Goal: Task Accomplishment & Management: Complete application form

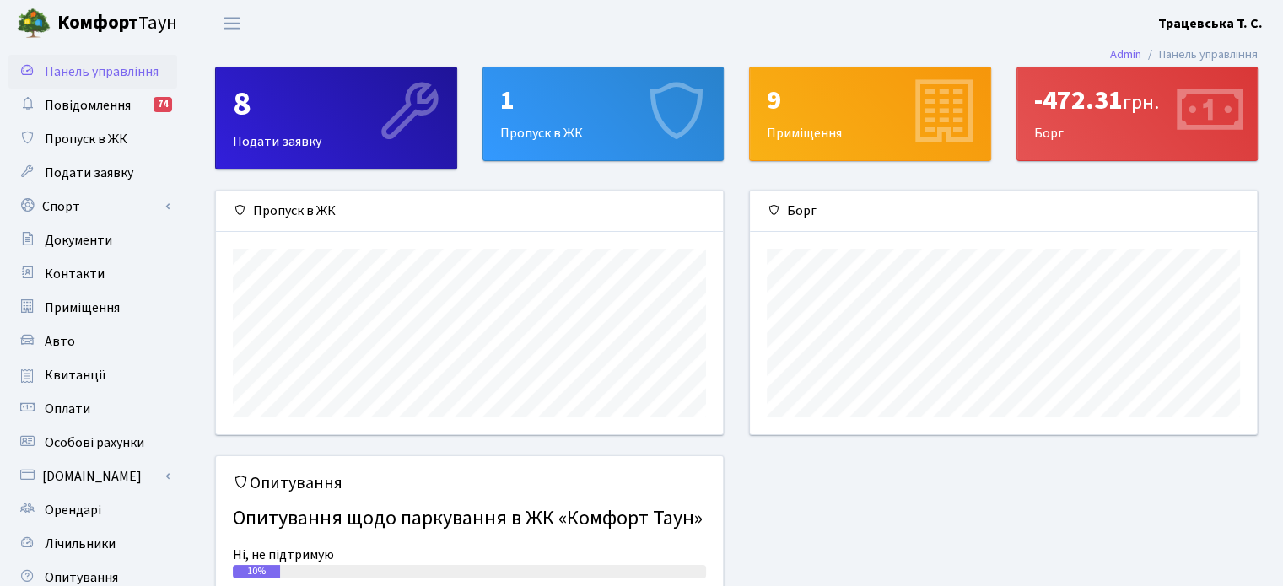
scroll to position [243, 506]
click at [54, 336] on span "Авто" at bounding box center [60, 341] width 30 height 19
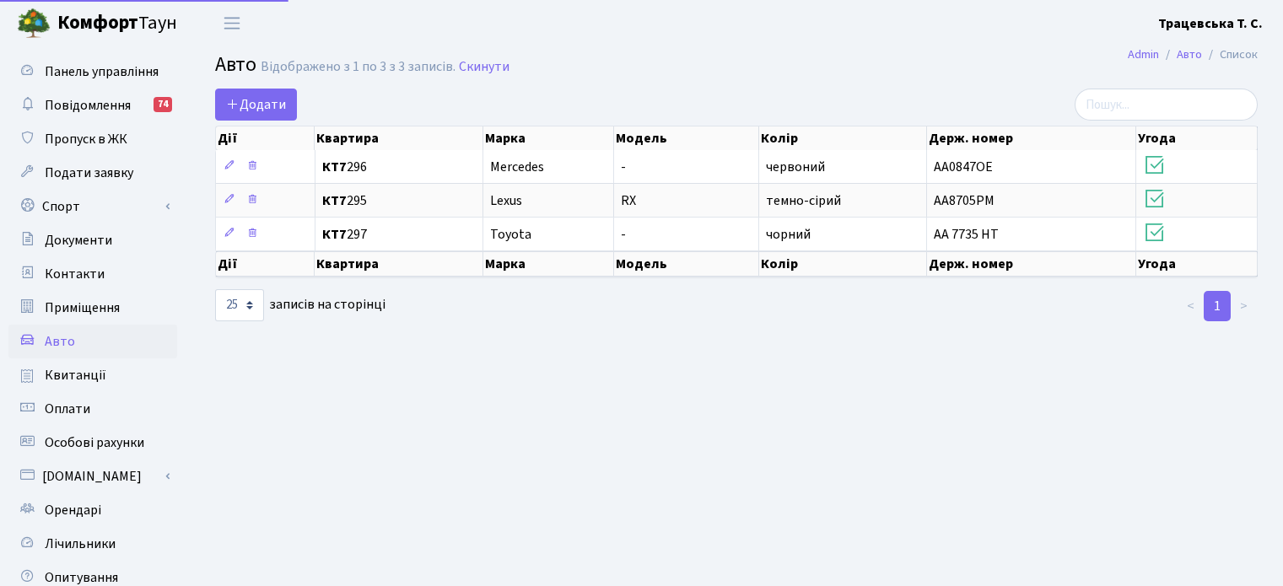
select select "25"
click at [254, 95] on span "Додати" at bounding box center [256, 104] width 60 height 19
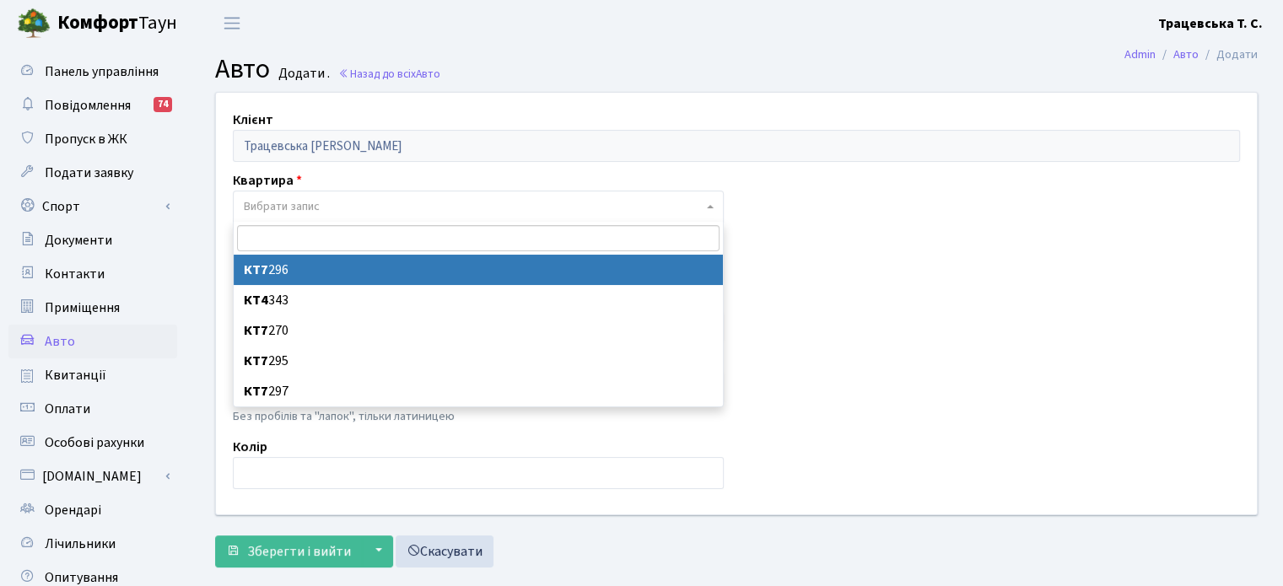
click at [526, 202] on span "Вибрати запис" at bounding box center [473, 206] width 459 height 17
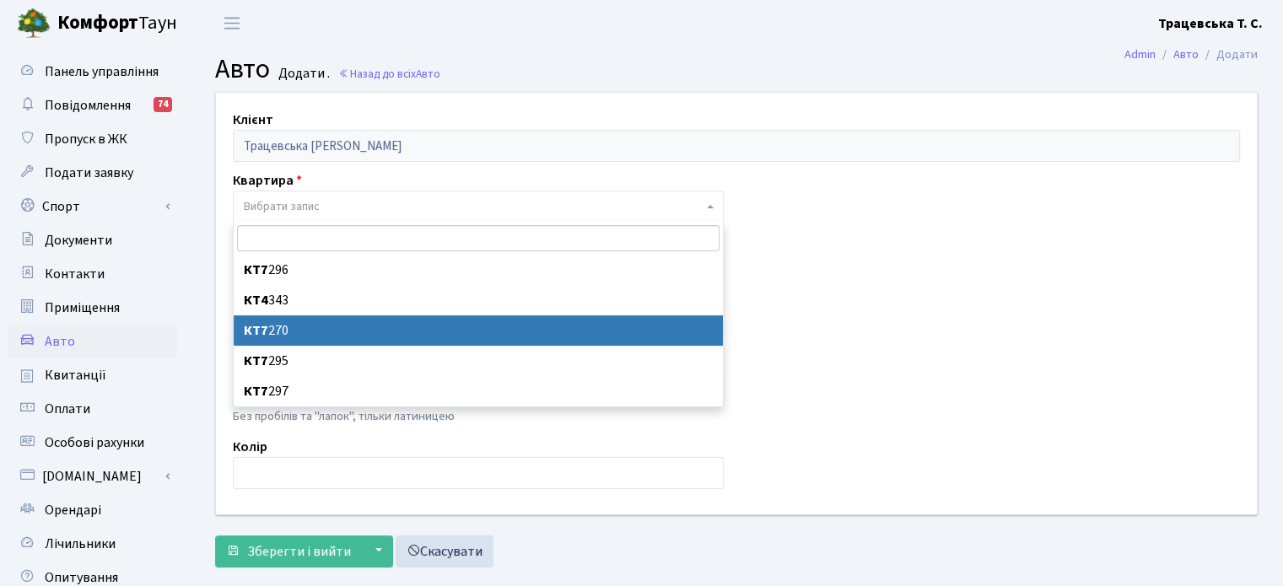
select select "30470"
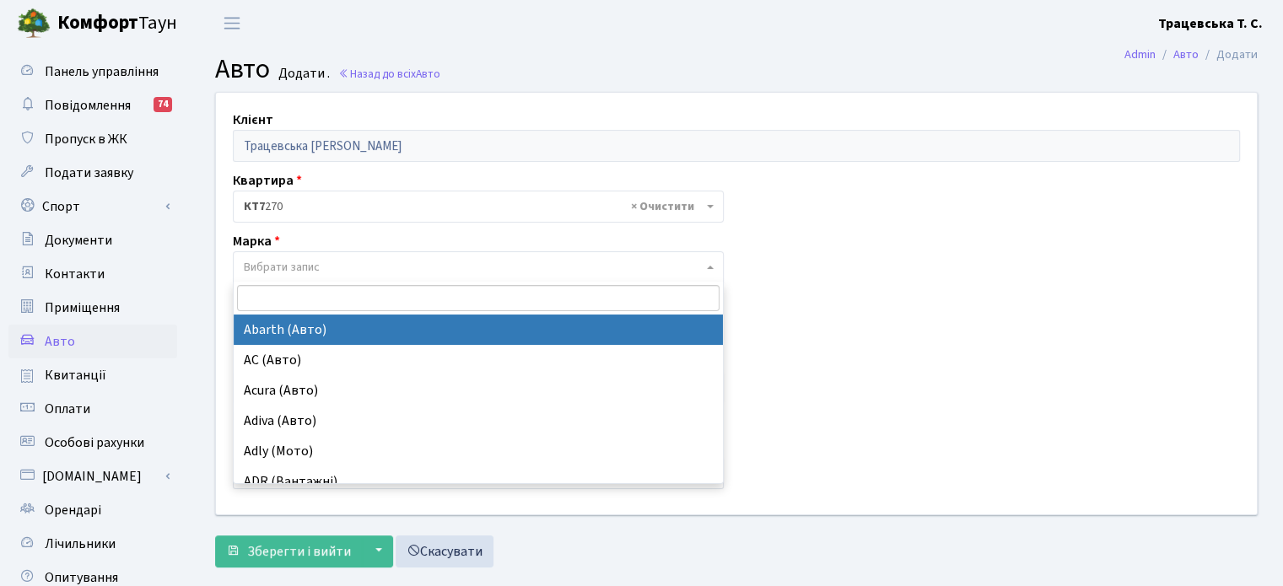
click at [336, 268] on span "Вибрати запис" at bounding box center [473, 267] width 459 height 17
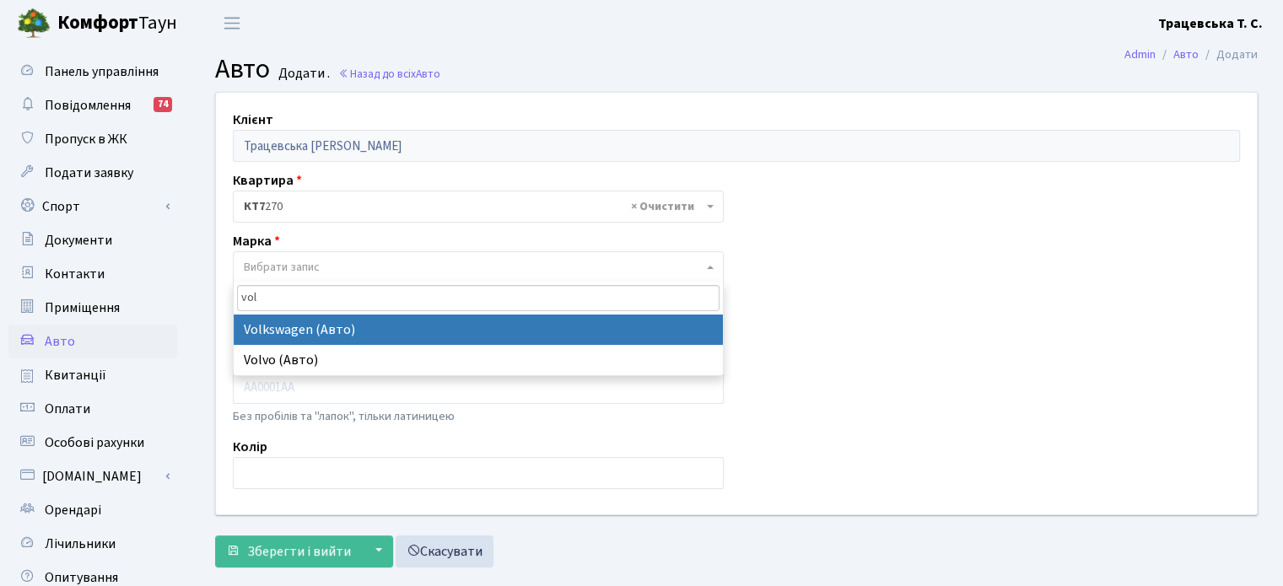
type input "vol"
select select "134"
select select
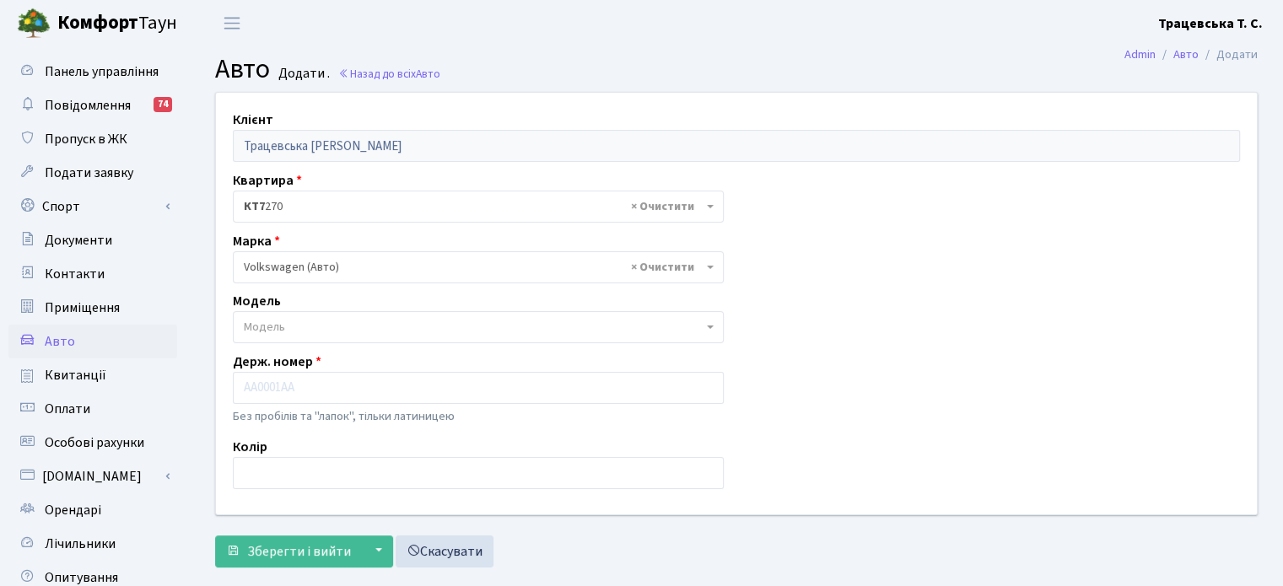
click at [310, 325] on span "Модель" at bounding box center [473, 327] width 459 height 17
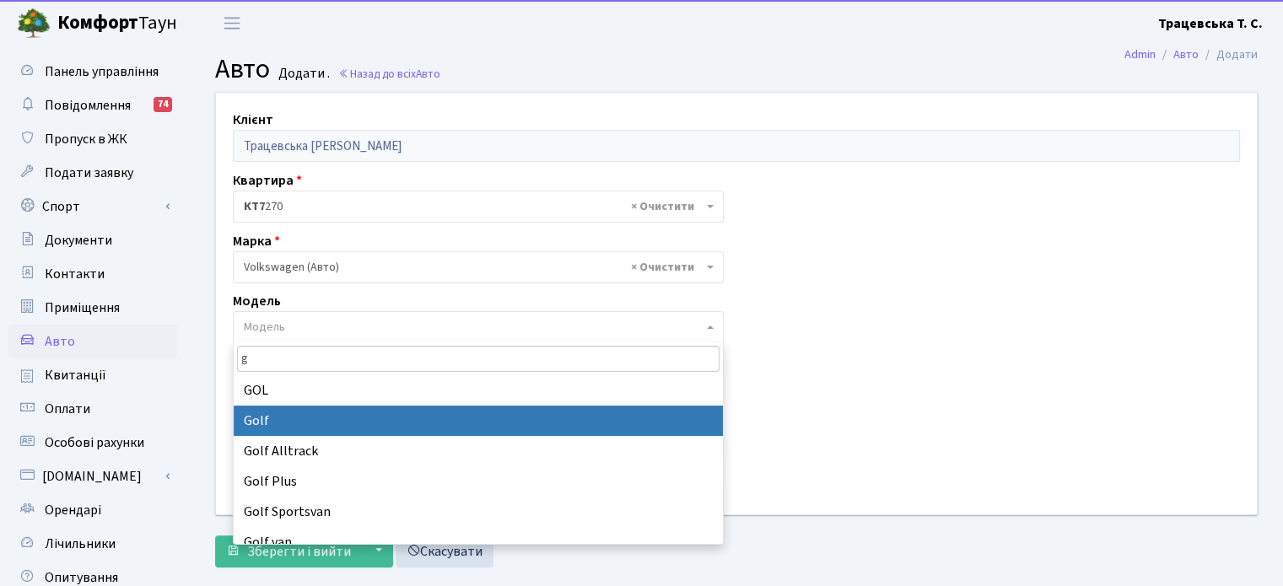
type input "g"
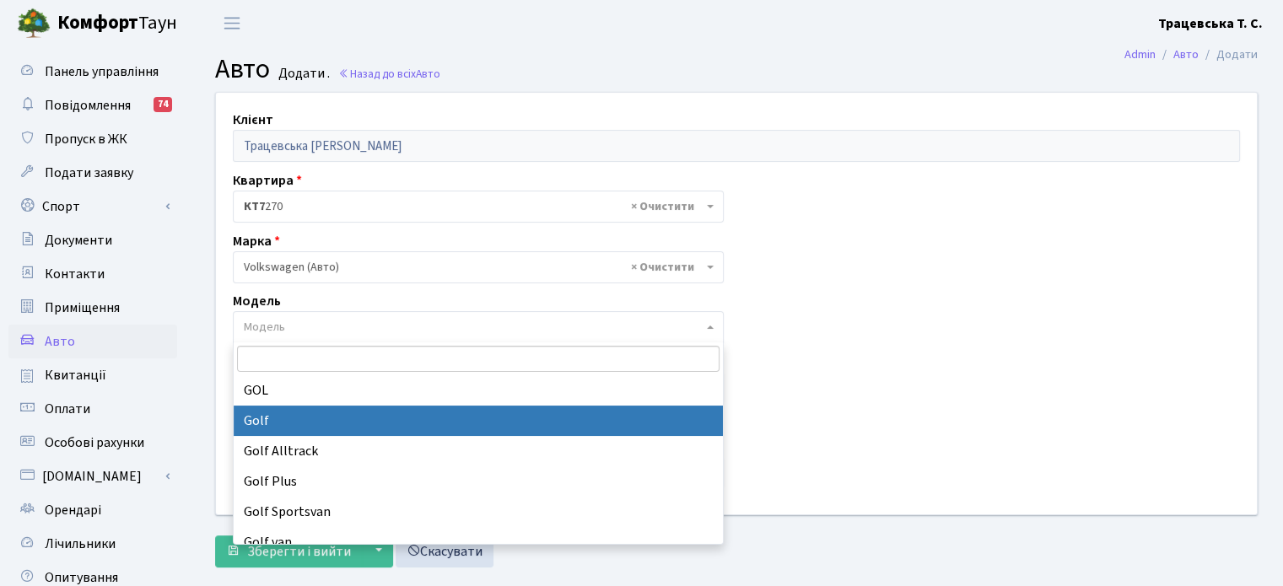
select select "2459"
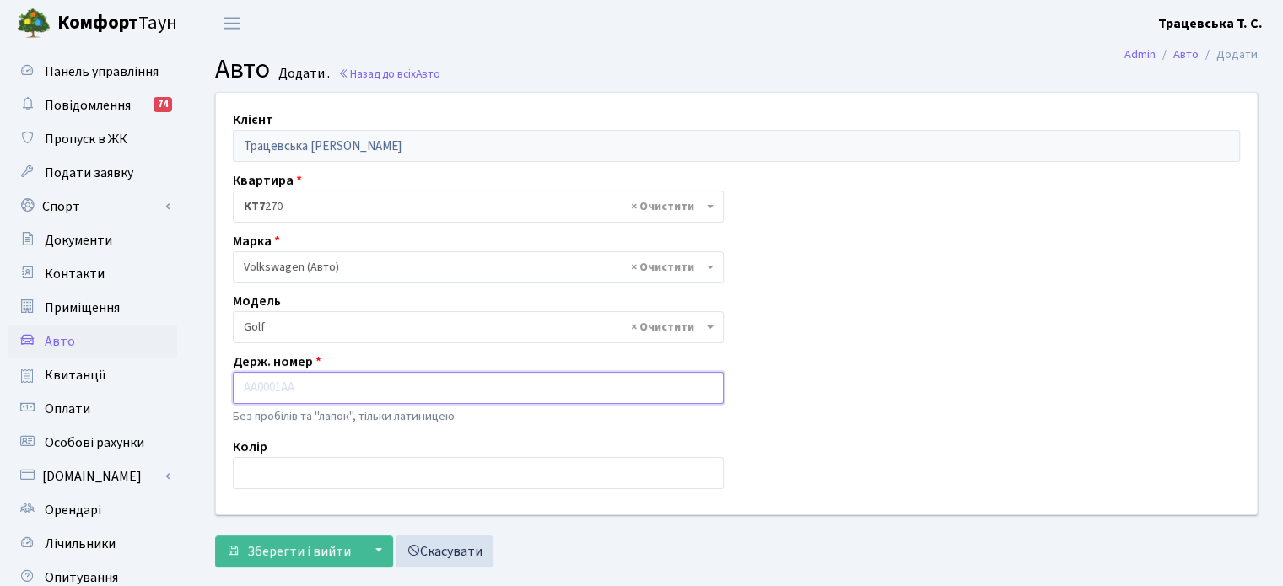
click at [372, 389] on input "text" at bounding box center [478, 388] width 491 height 32
type input "A"
type input "AX7611KI"
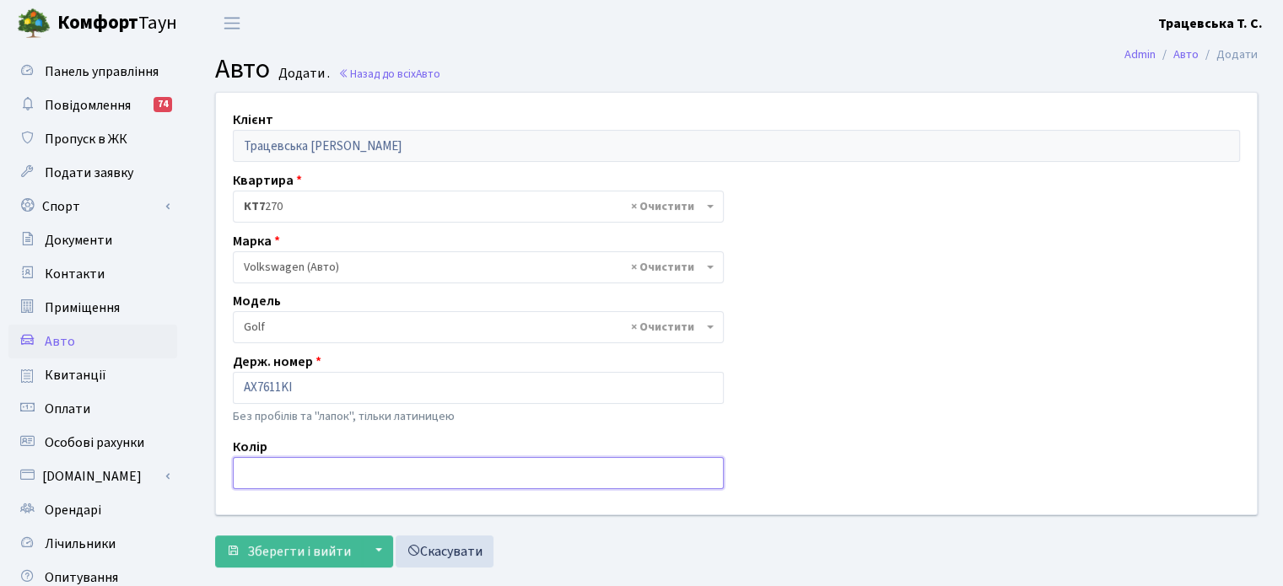
click at [341, 475] on input "text" at bounding box center [478, 473] width 491 height 32
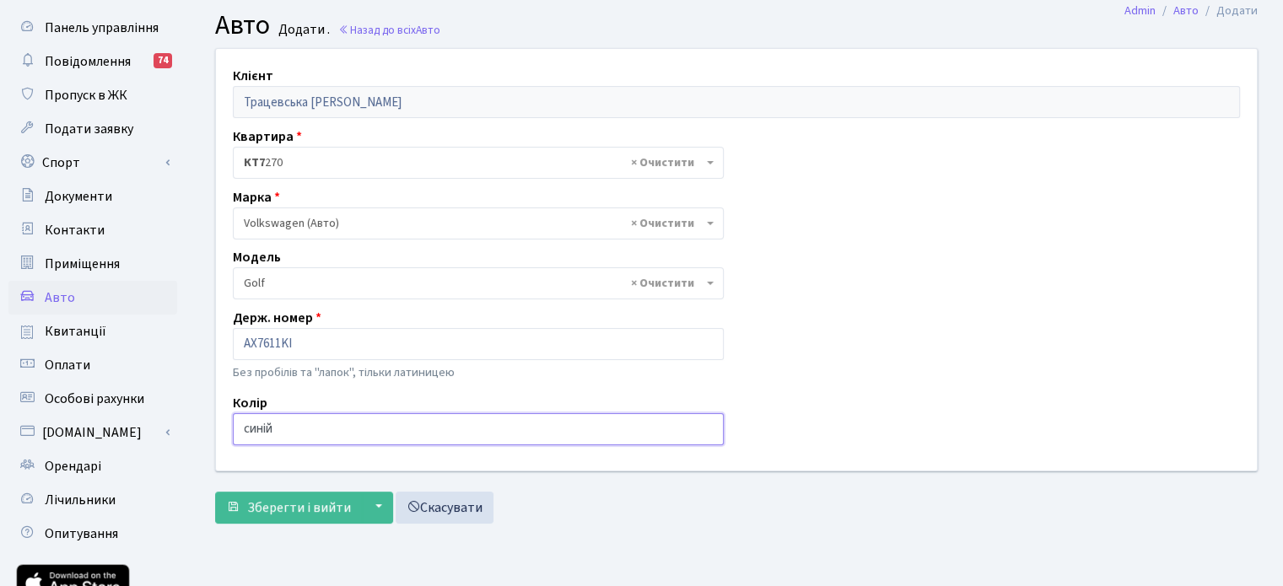
scroll to position [47, 0]
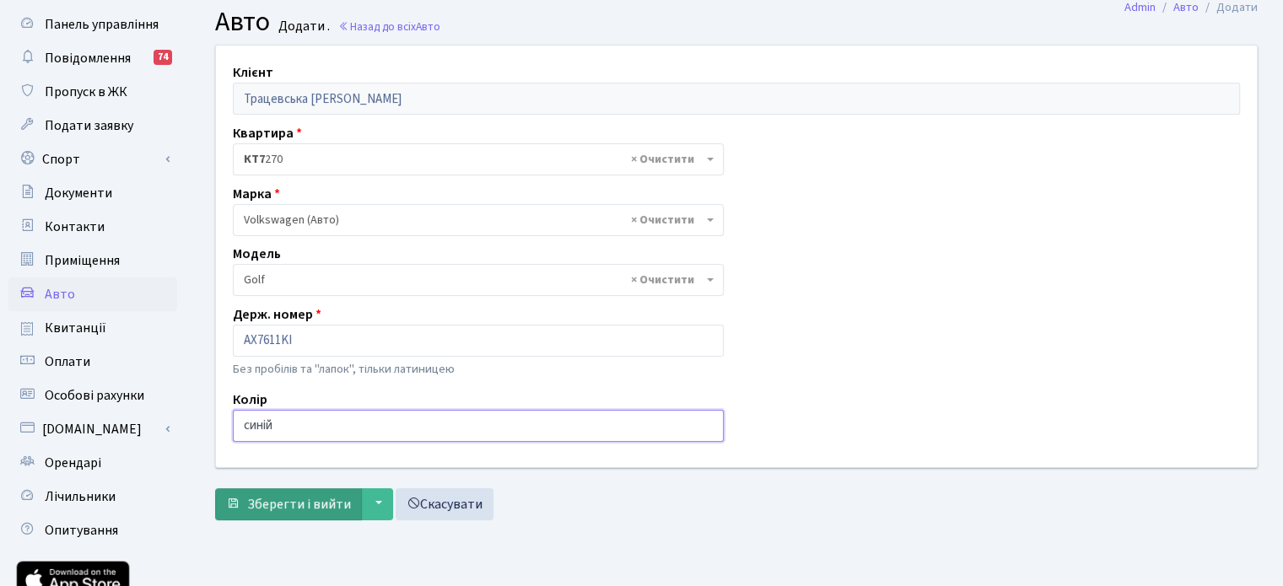
type input "синій"
click at [336, 502] on span "Зберегти і вийти" at bounding box center [299, 504] width 104 height 19
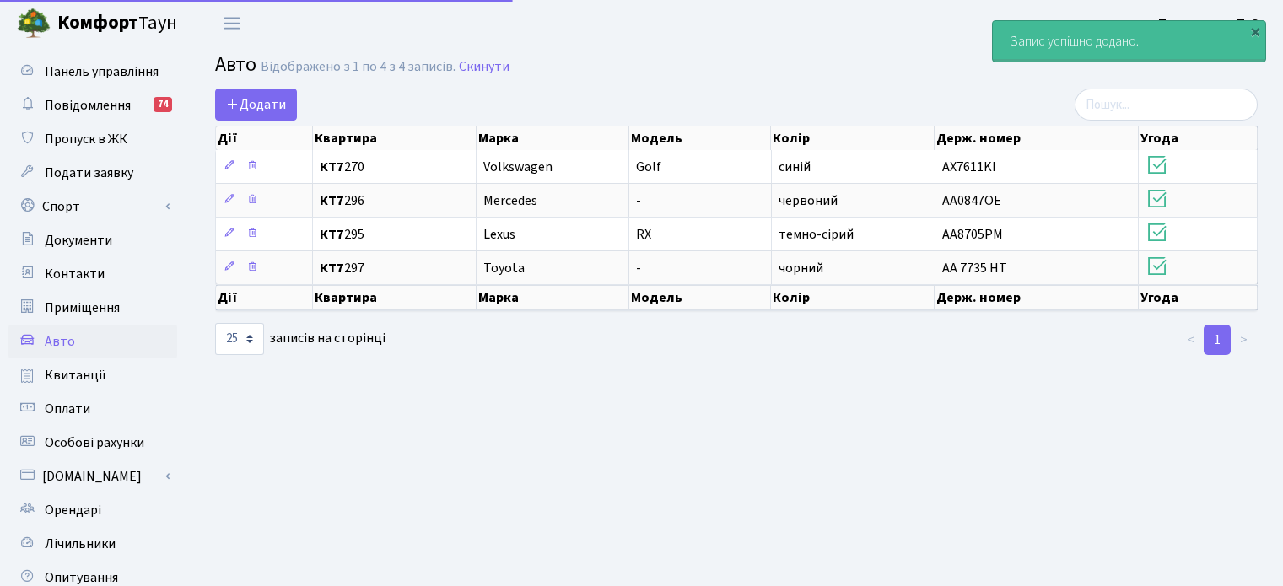
select select "25"
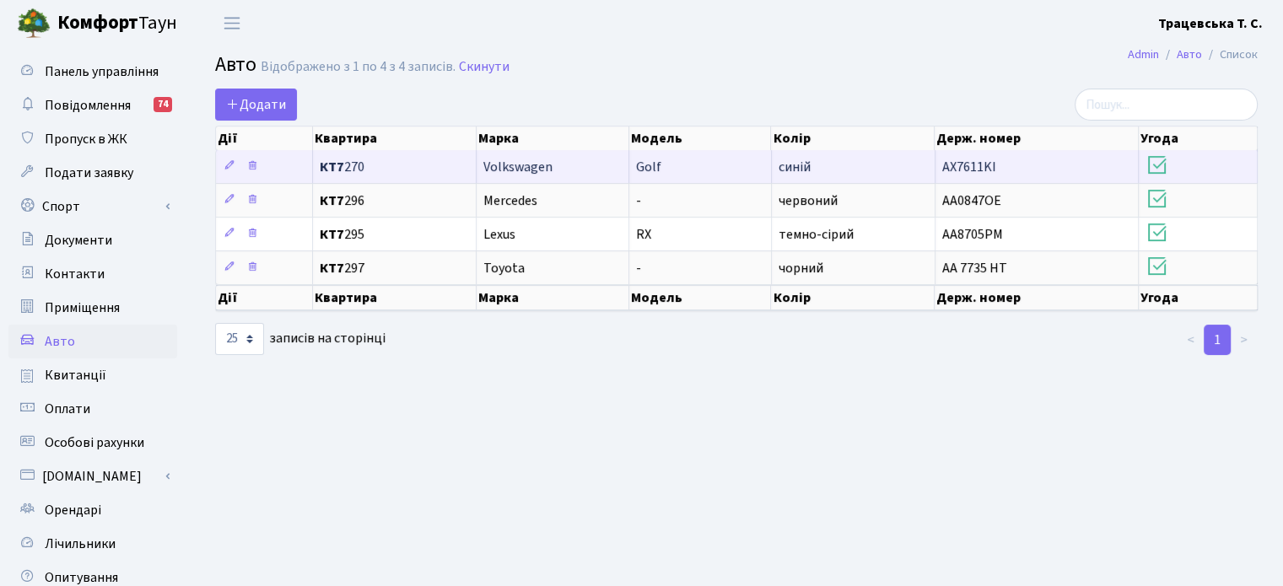
click at [404, 164] on span "КТ7 270" at bounding box center [395, 166] width 150 height 13
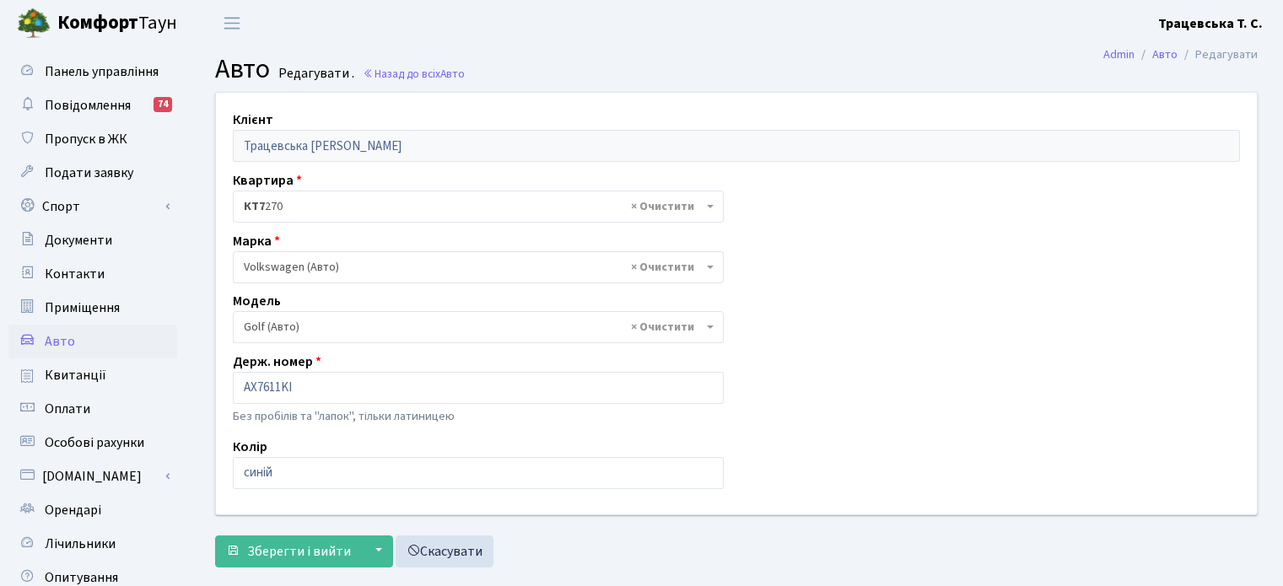
select select "2459"
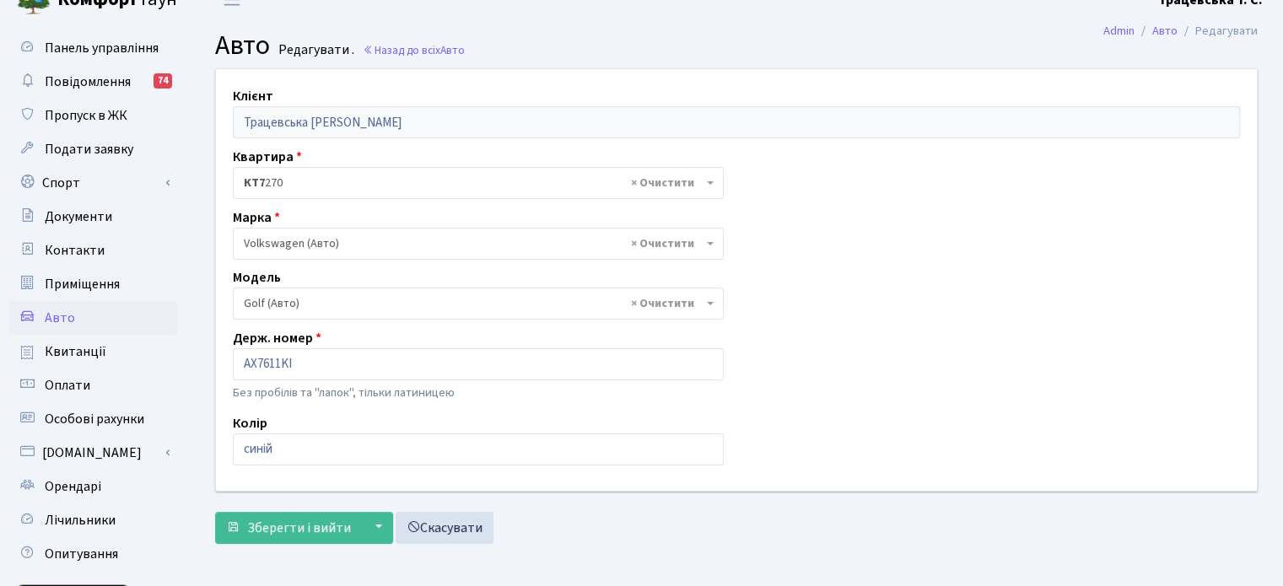
scroll to position [19, 0]
